Goal: Task Accomplishment & Management: Manage account settings

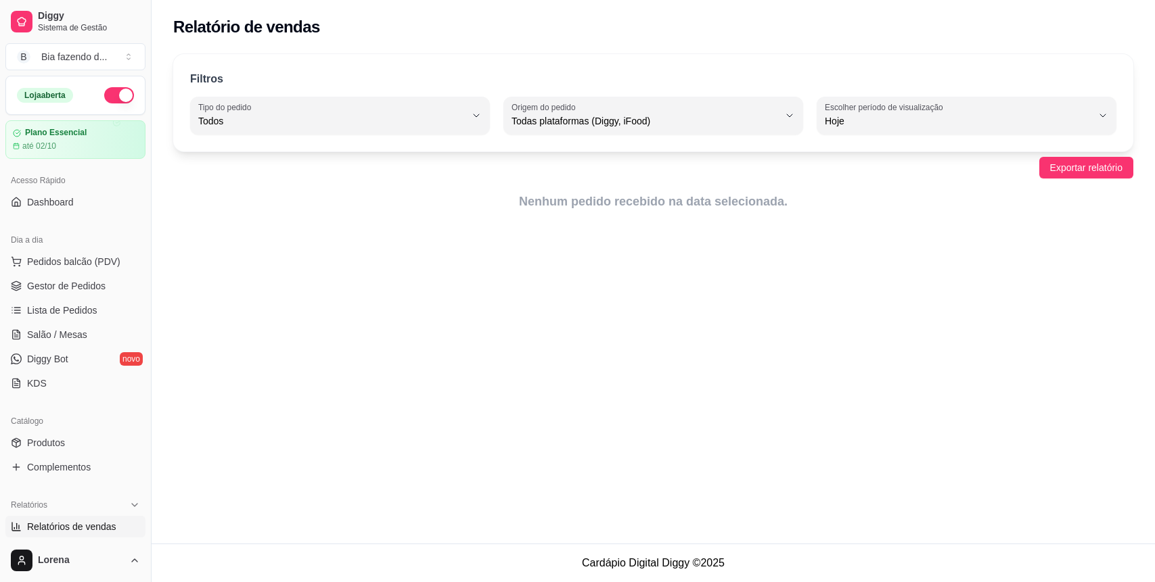
select select "ALL"
select select "0"
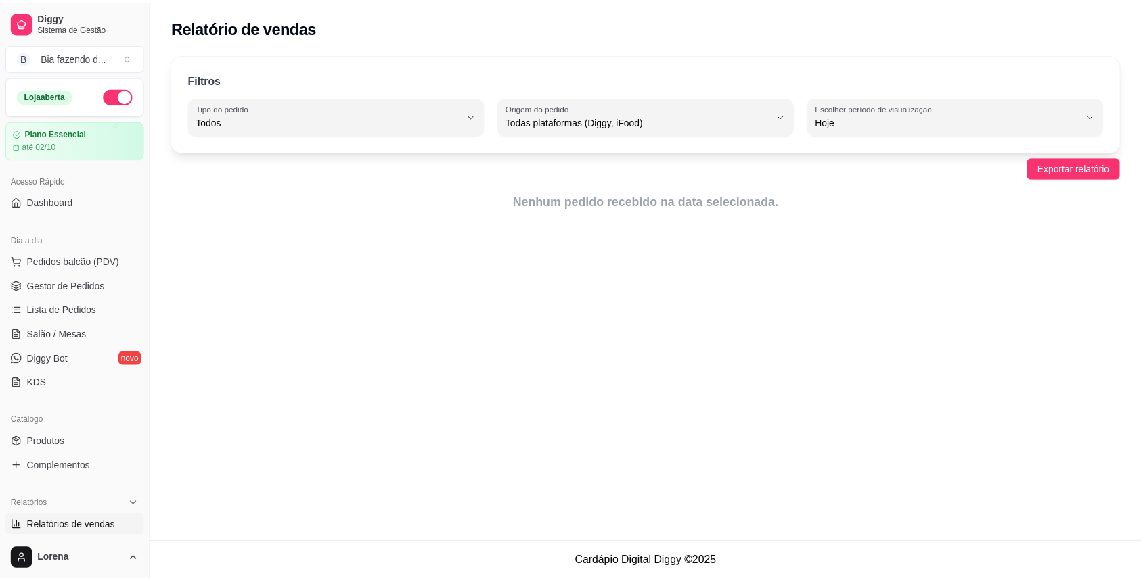
scroll to position [271, 0]
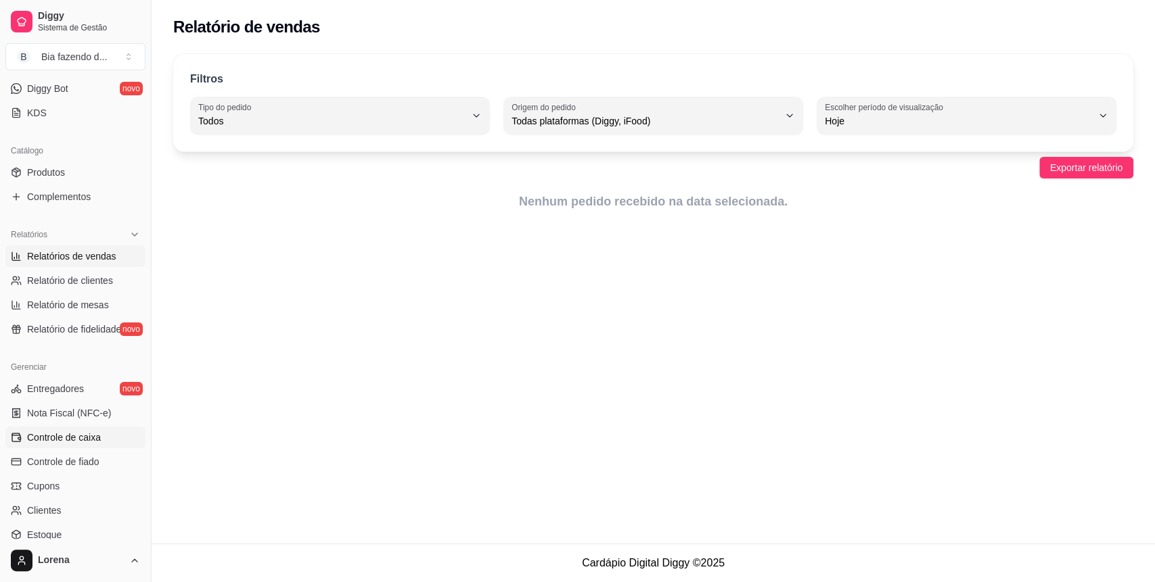
click at [24, 436] on link "Controle de caixa" at bounding box center [75, 438] width 140 height 22
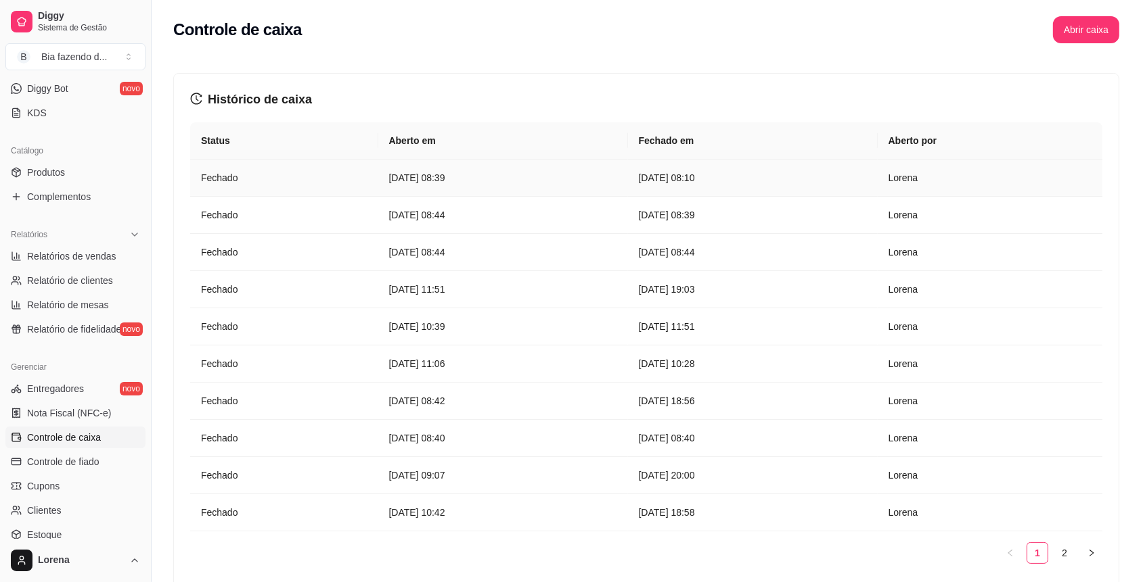
click at [546, 173] on article "[DATE] 08:39" at bounding box center [503, 177] width 228 height 15
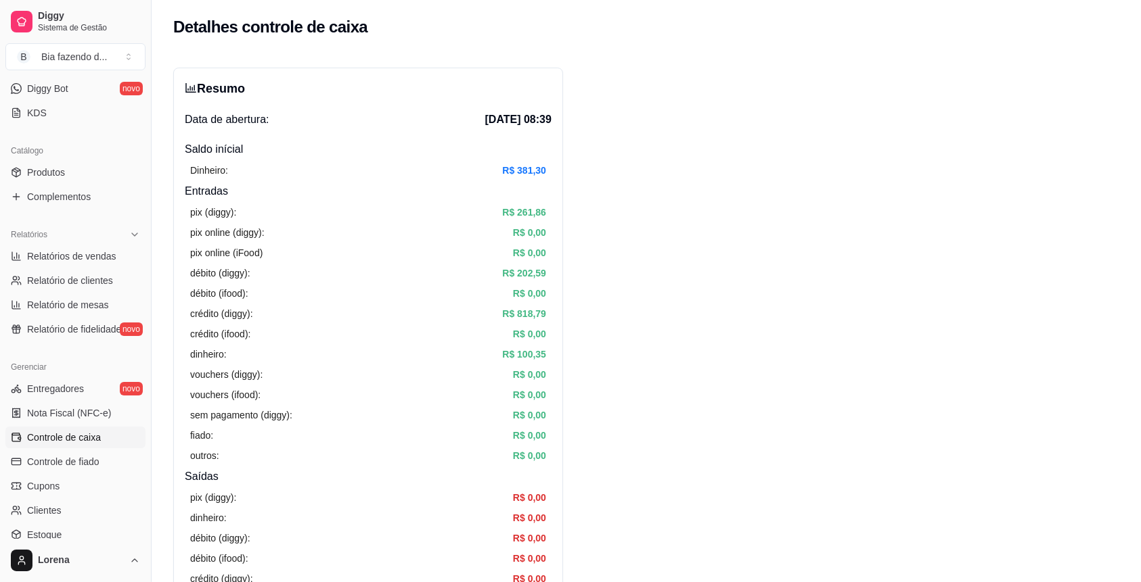
scroll to position [361, 0]
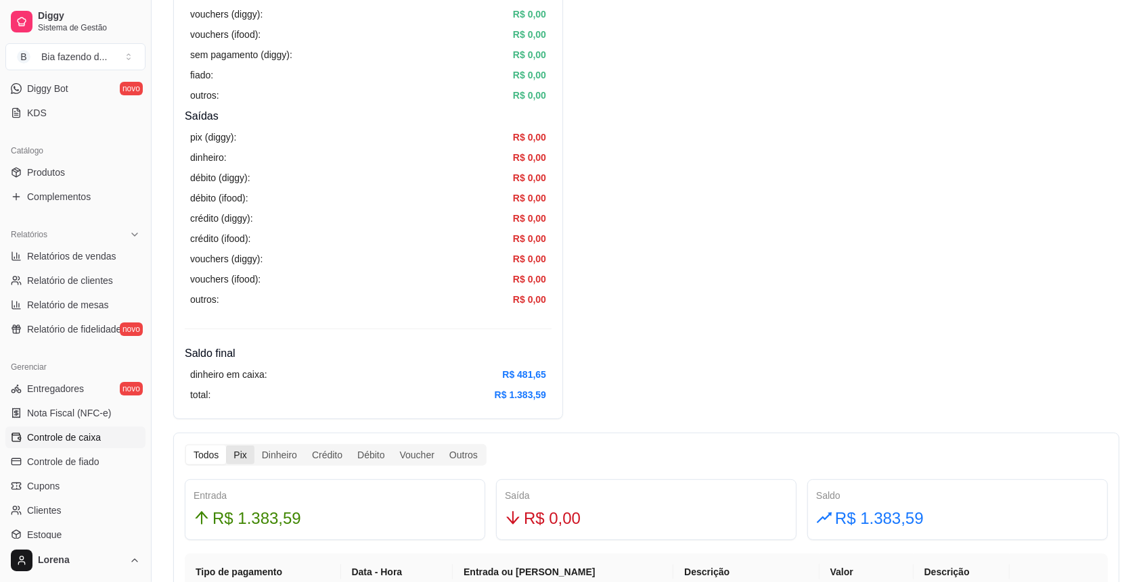
click at [249, 461] on div "Pix" at bounding box center [240, 455] width 28 height 19
click at [226, 446] on input "Pix" at bounding box center [226, 446] width 0 height 0
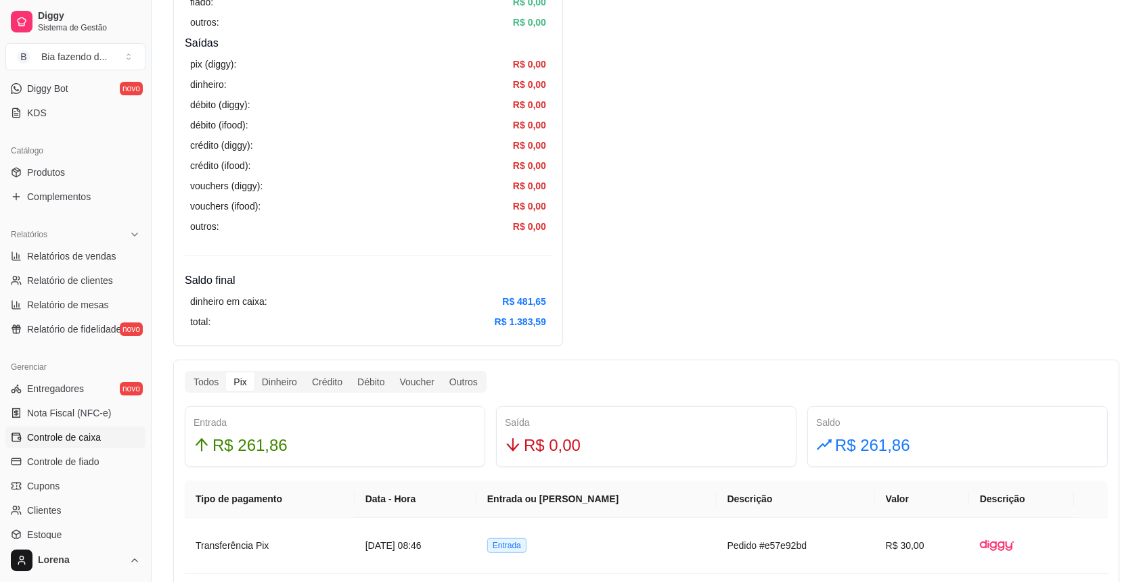
scroll to position [451, 0]
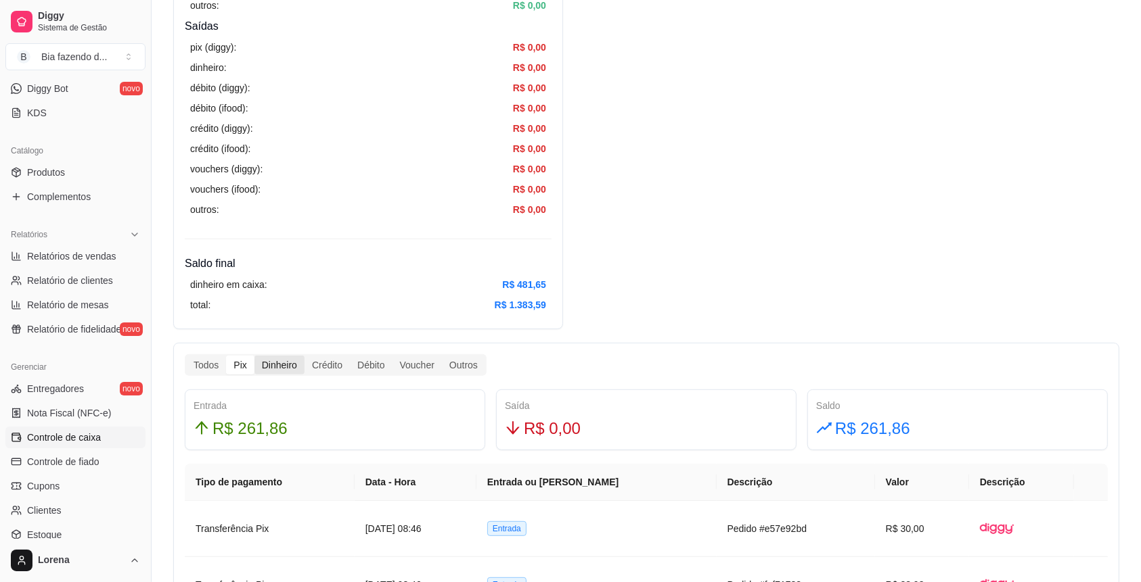
click at [294, 357] on div "Dinheiro" at bounding box center [279, 365] width 50 height 19
click at [254, 356] on input "Dinheiro" at bounding box center [254, 356] width 0 height 0
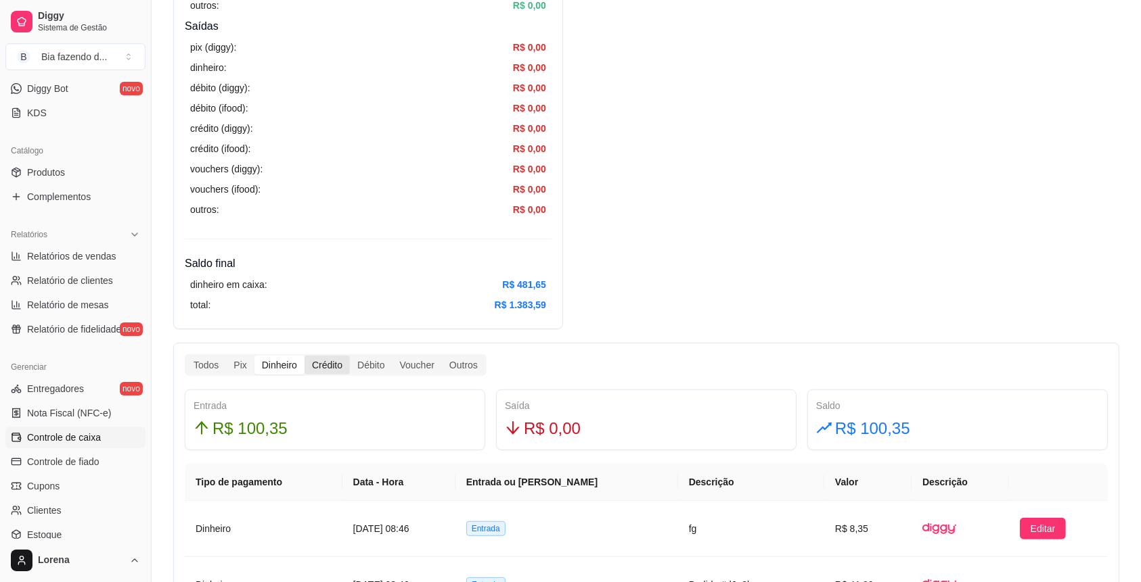
click at [313, 365] on div "Crédito" at bounding box center [326, 365] width 45 height 19
click at [304, 356] on input "Crédito" at bounding box center [304, 356] width 0 height 0
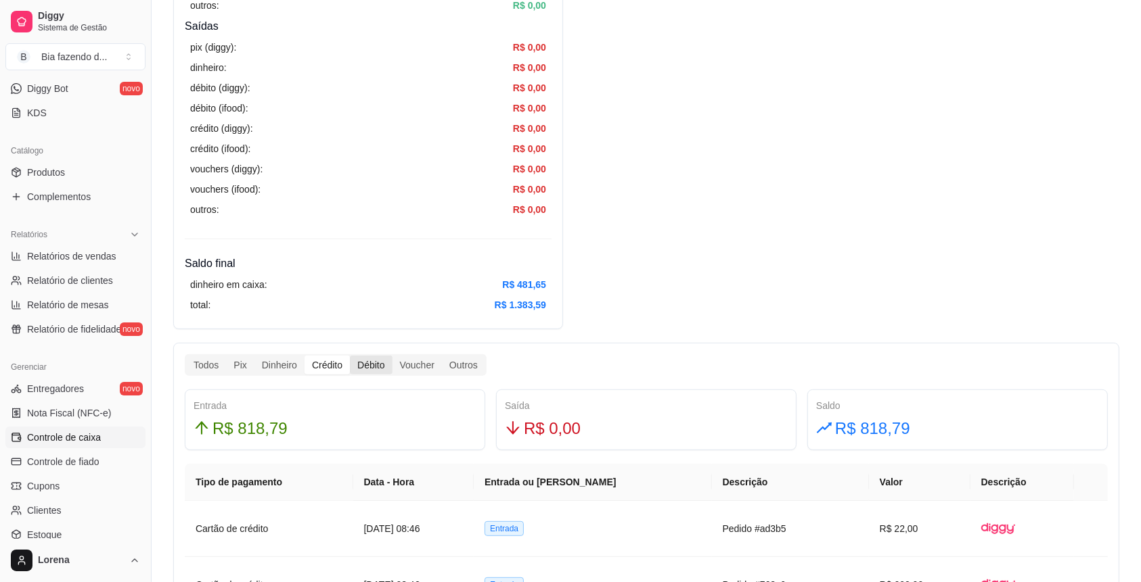
click at [375, 356] on div "Débito" at bounding box center [371, 365] width 42 height 19
click at [350, 356] on input "Débito" at bounding box center [350, 356] width 0 height 0
click at [403, 365] on div "Voucher" at bounding box center [416, 365] width 49 height 19
click at [392, 356] on input "Voucher" at bounding box center [392, 356] width 0 height 0
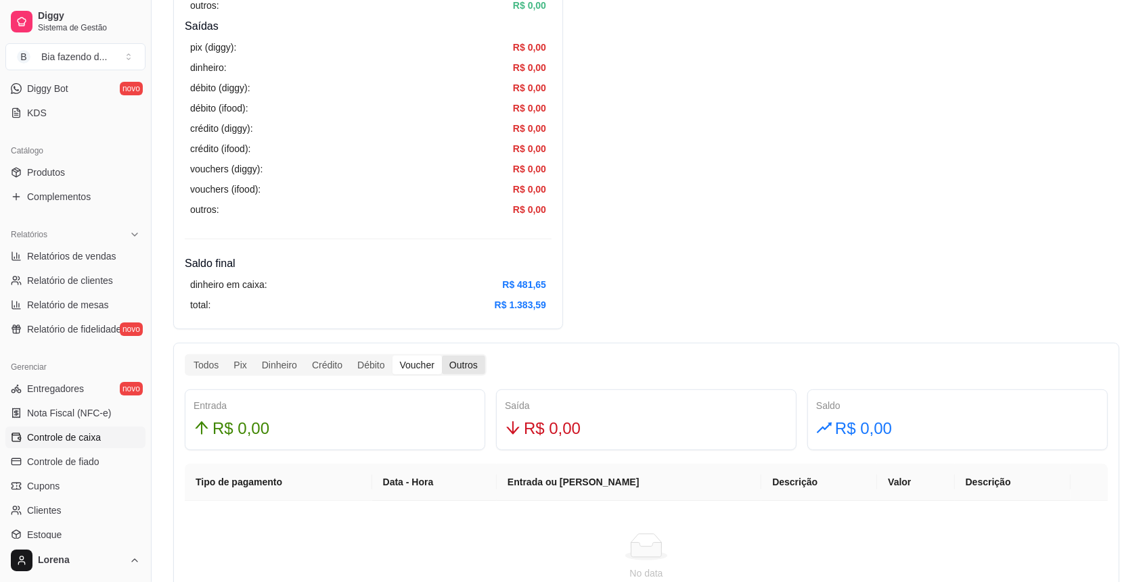
click at [459, 363] on div "Outros" at bounding box center [463, 365] width 43 height 19
click at [442, 356] on input "Outros" at bounding box center [442, 356] width 0 height 0
click at [200, 376] on div "Todos Pix Dinheiro Crédito Débito Voucher Outros Entrada R$ 0,00 Saída R$ 0,00 …" at bounding box center [646, 484] width 946 height 283
click at [204, 363] on div "Todos" at bounding box center [206, 365] width 40 height 19
click at [186, 356] on input "Todos" at bounding box center [186, 356] width 0 height 0
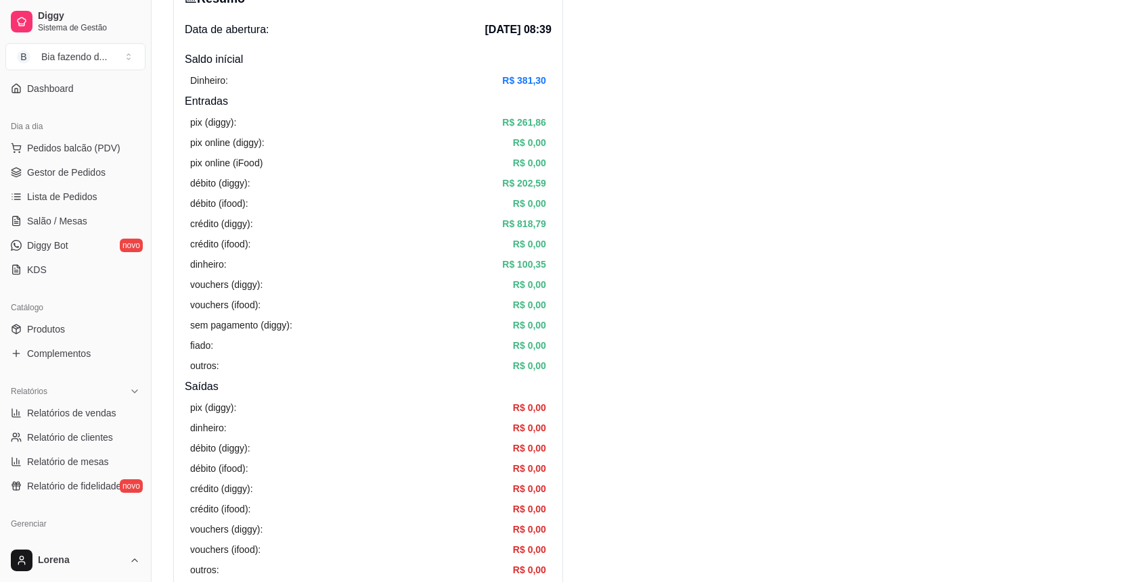
scroll to position [0, 0]
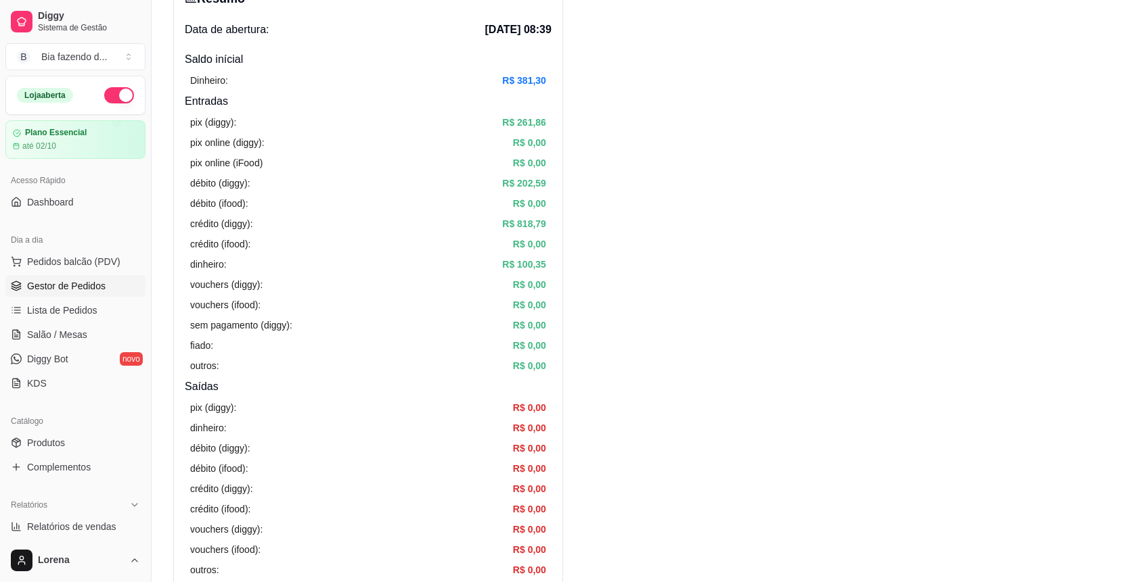
click at [47, 289] on span "Gestor de Pedidos" at bounding box center [66, 286] width 78 height 14
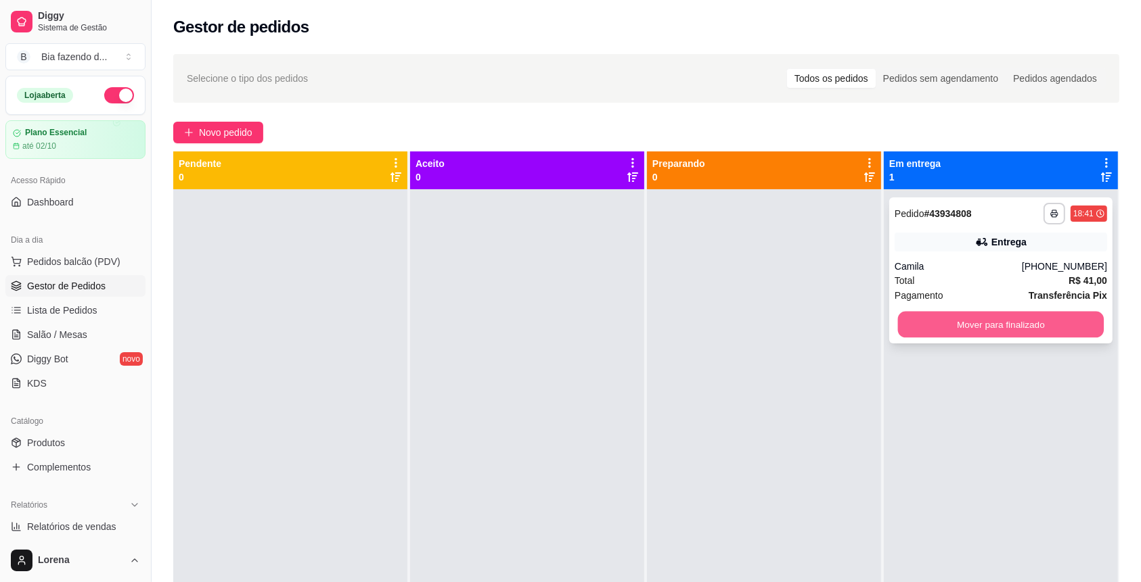
click at [1021, 332] on button "Mover para finalizado" at bounding box center [1001, 325] width 206 height 26
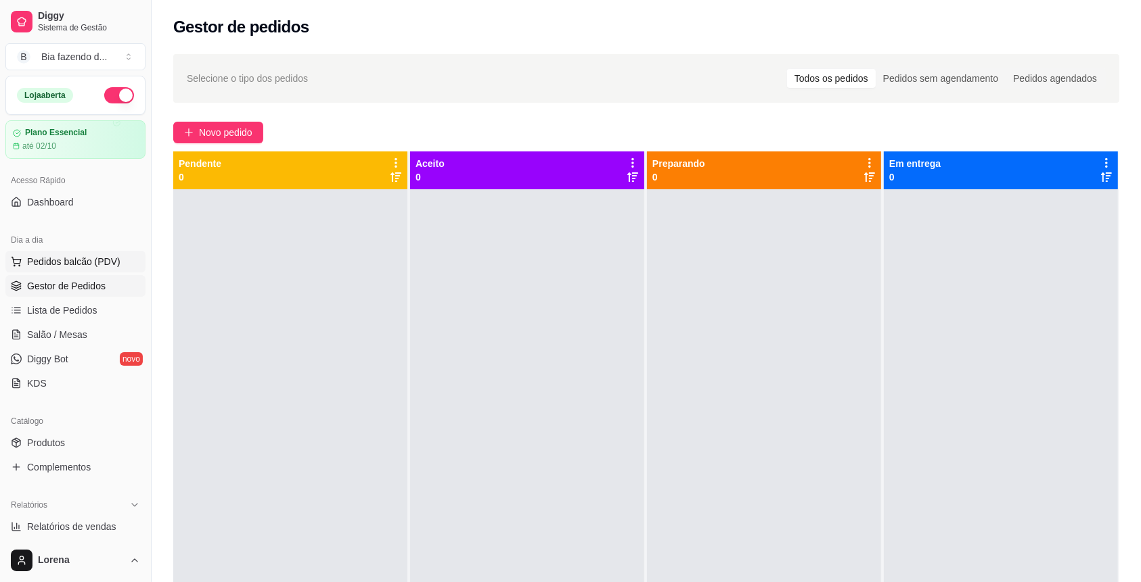
click at [46, 258] on span "Pedidos balcão (PDV)" at bounding box center [73, 262] width 93 height 14
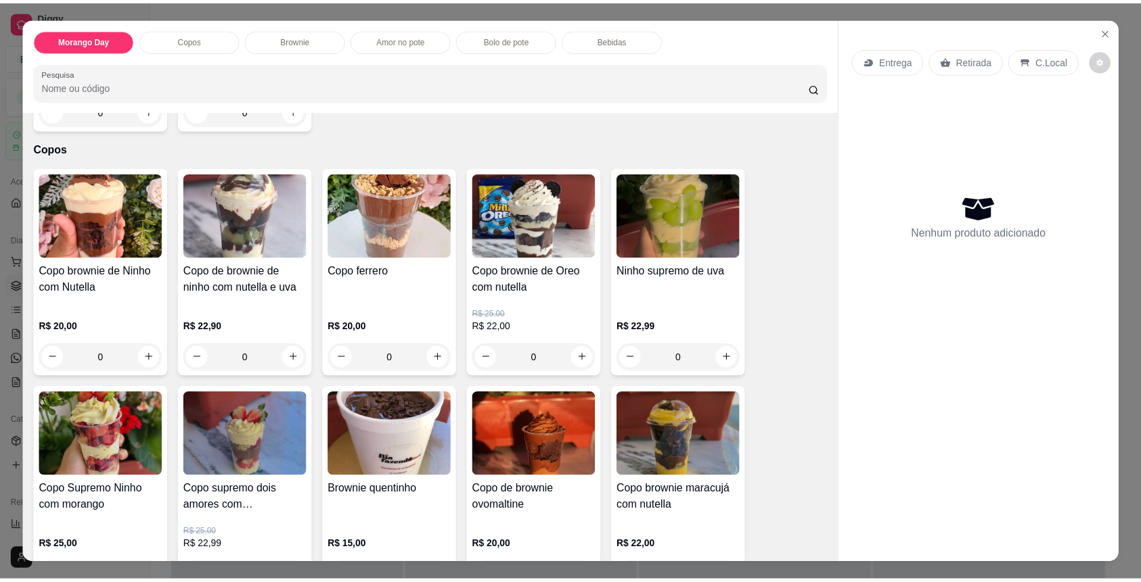
scroll to position [271, 0]
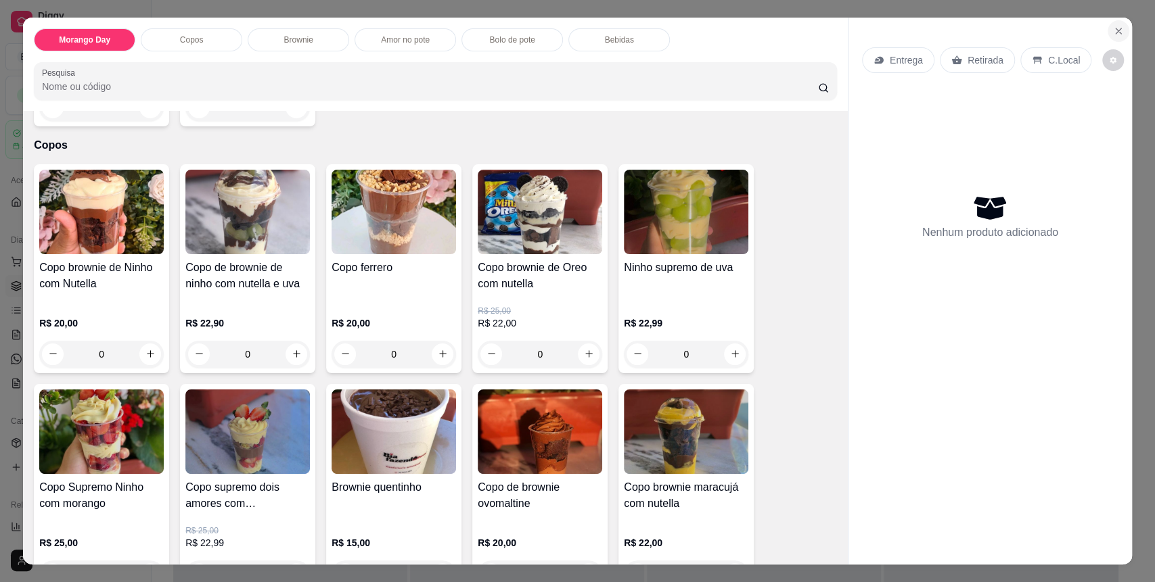
click at [1116, 31] on icon "Close" at bounding box center [1118, 31] width 11 height 11
